Goal: Information Seeking & Learning: Learn about a topic

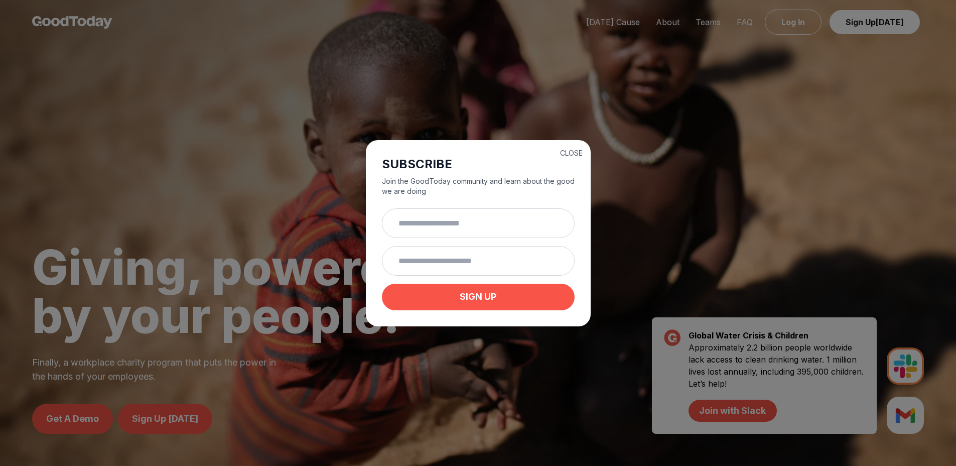
click at [632, 28] on div "CLOSE SUBSCRIBE Join the GoodToday community and learn about the good we are do…" at bounding box center [478, 233] width 956 height 466
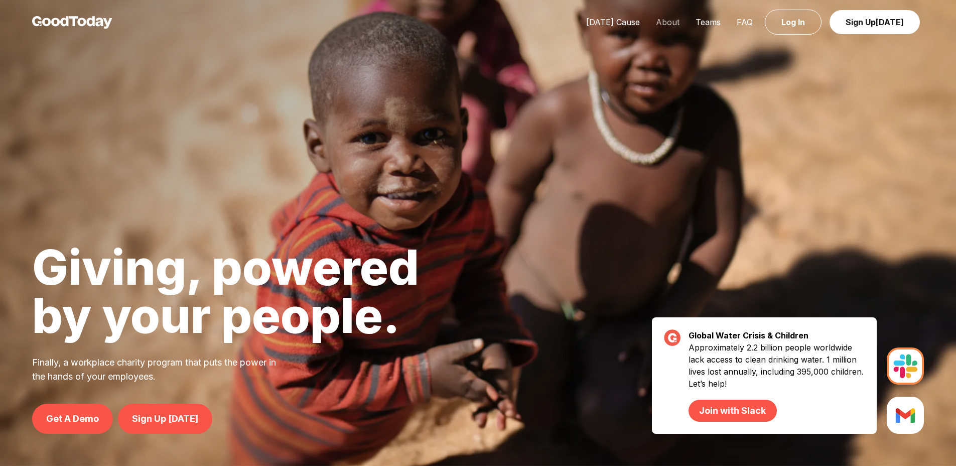
click at [671, 26] on link "About" at bounding box center [668, 22] width 40 height 10
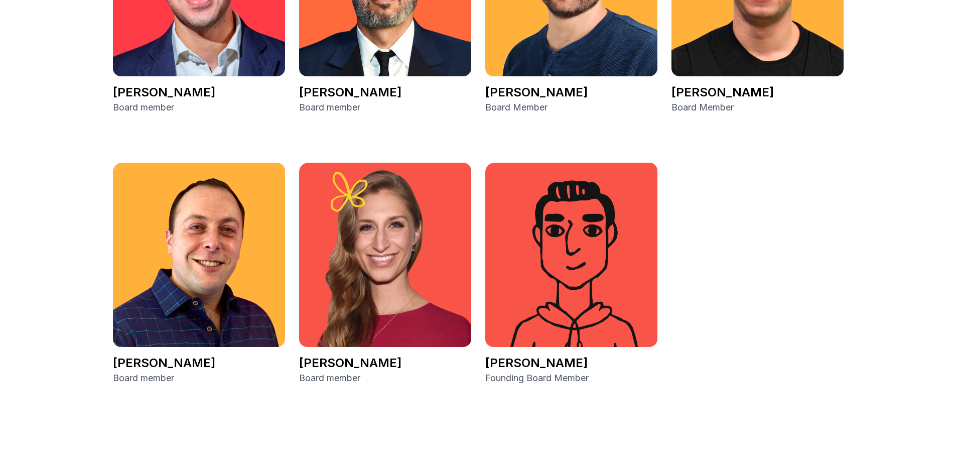
scroll to position [2317, 0]
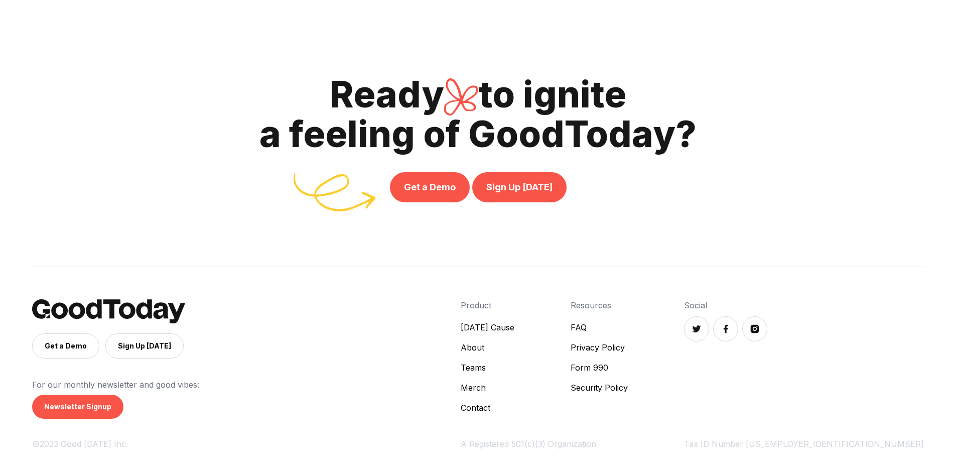
click at [514, 321] on link "[DATE] Cause" at bounding box center [488, 327] width 54 height 12
